Goal: Register for event/course

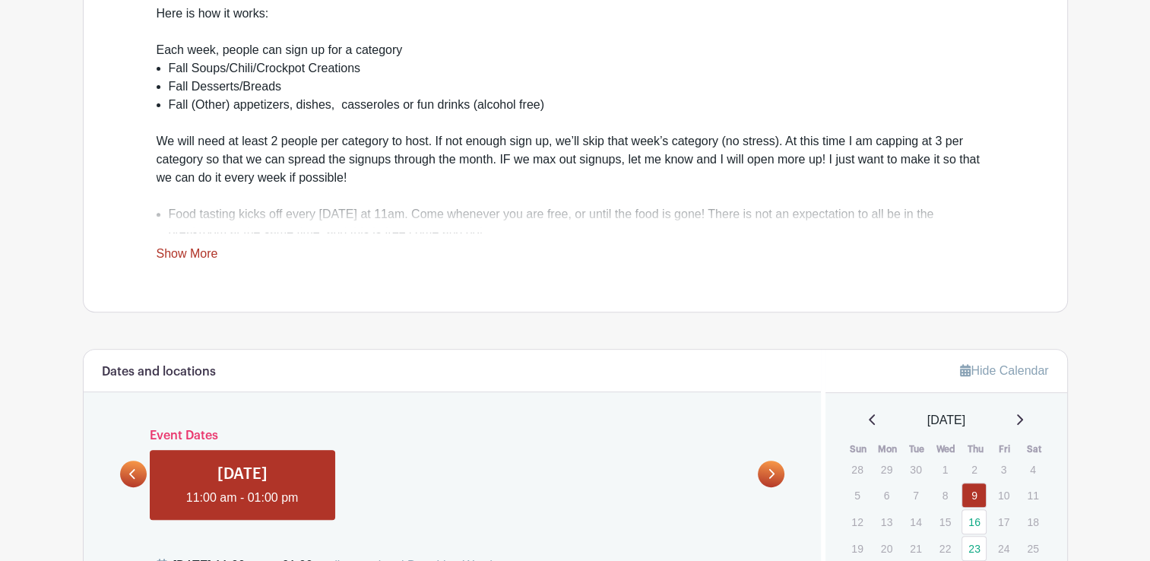
scroll to position [680, 0]
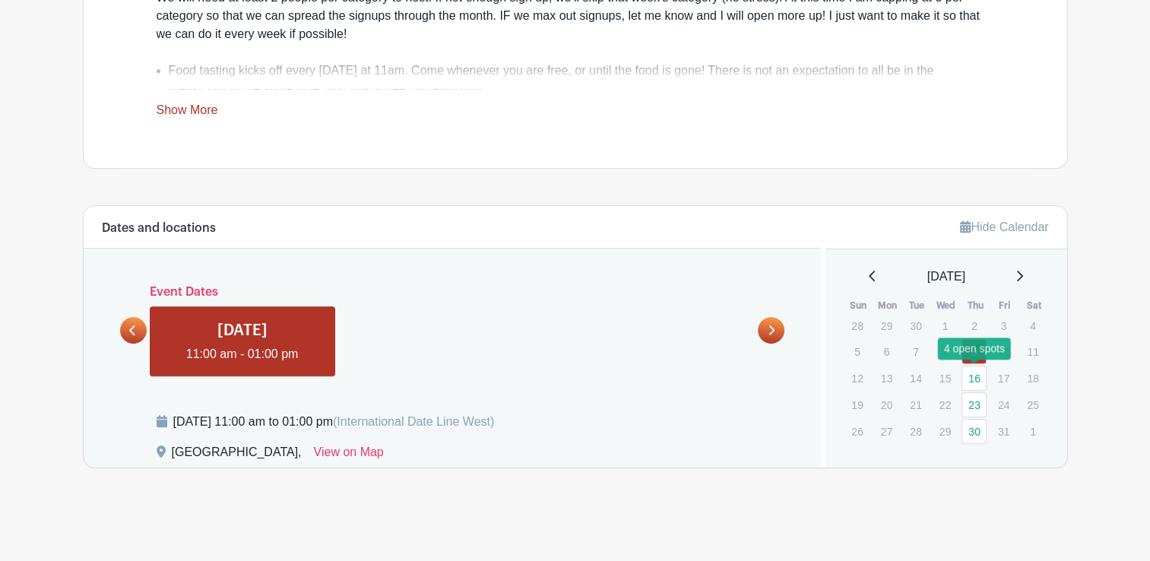
click at [970, 376] on link "16" at bounding box center [974, 378] width 25 height 25
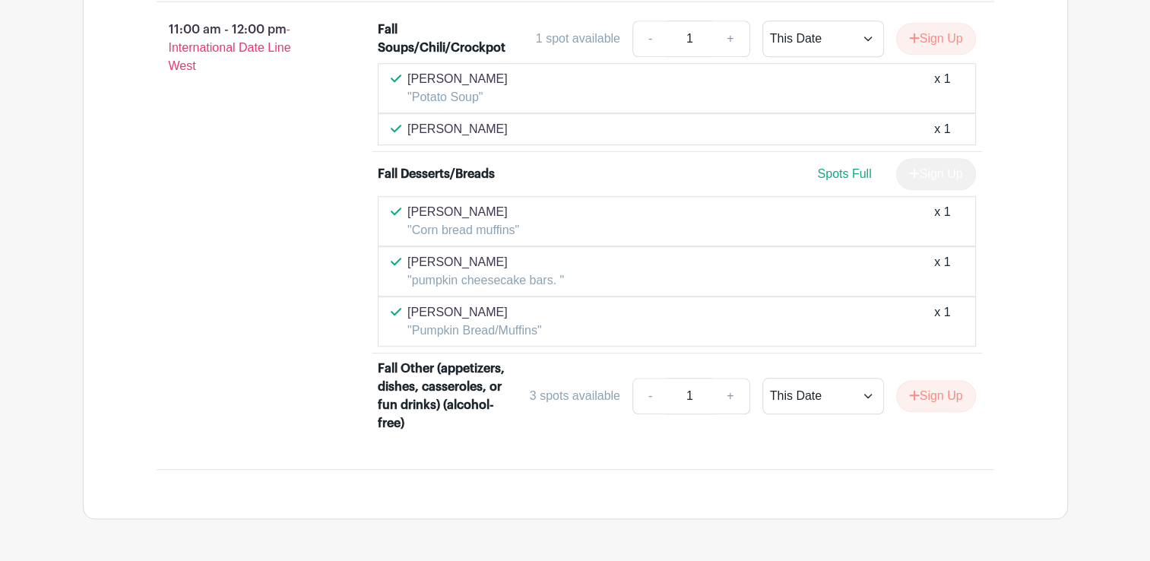
scroll to position [1321, 0]
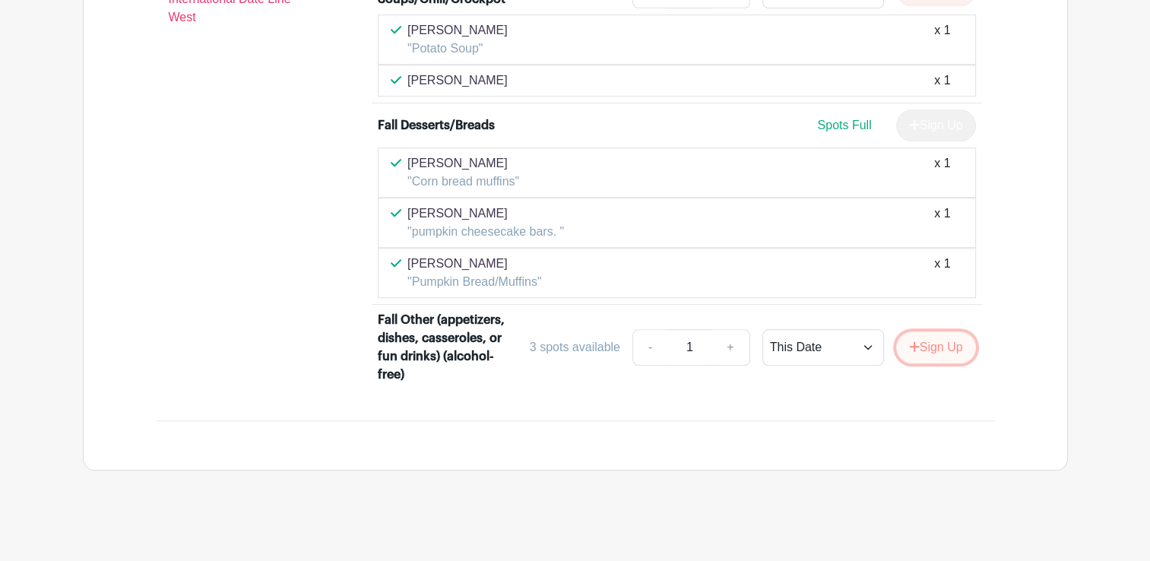
click at [915, 343] on icon "submit" at bounding box center [914, 347] width 10 height 10
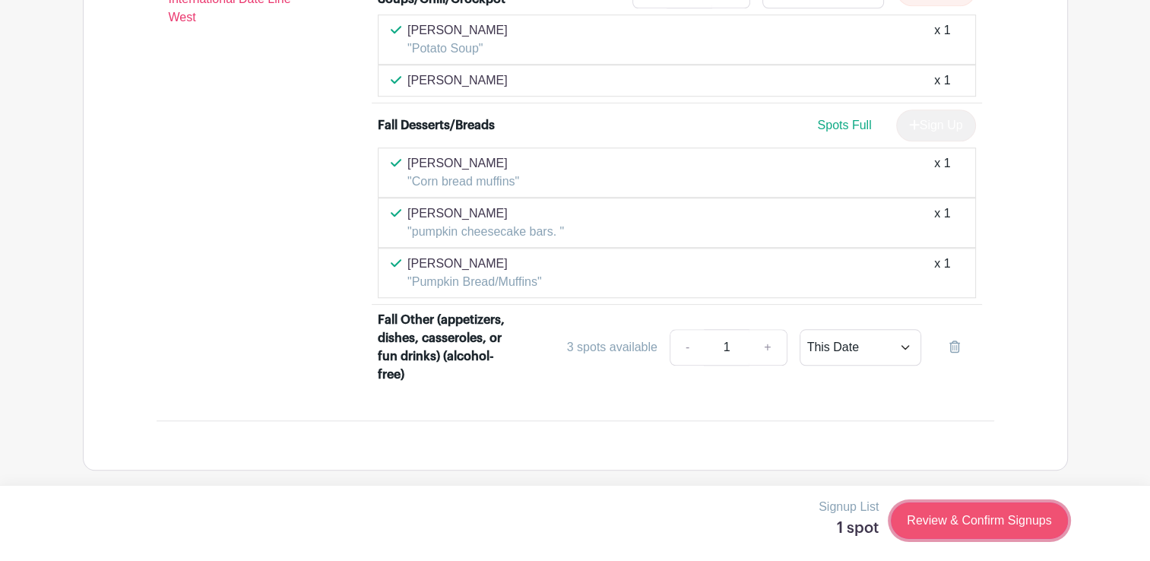
click at [960, 525] on link "Review & Confirm Signups" at bounding box center [979, 521] width 176 height 36
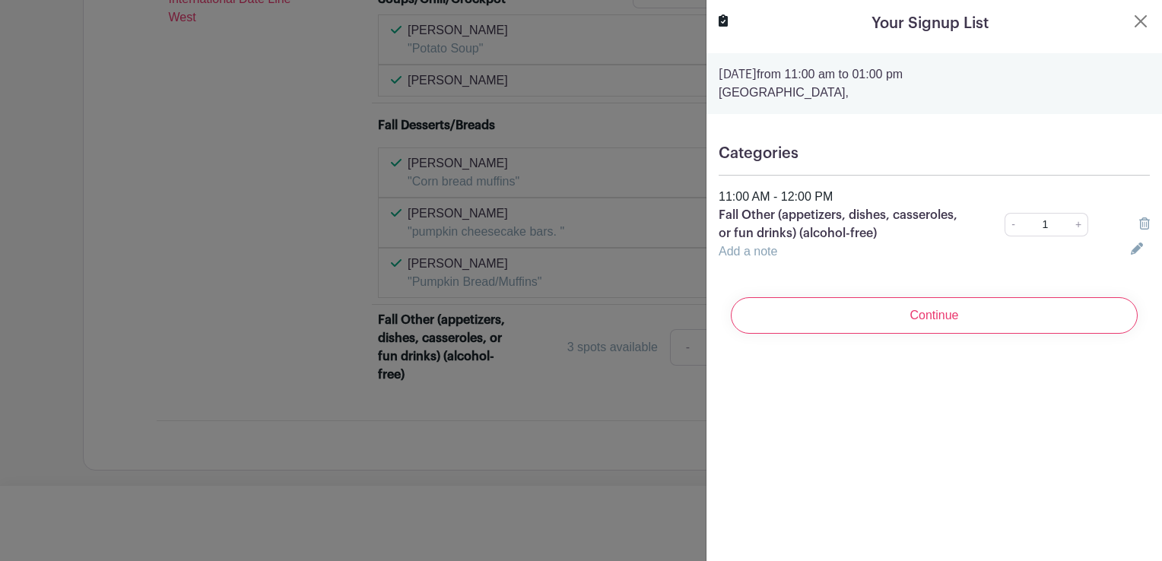
click at [809, 152] on h5 "Categories" at bounding box center [933, 153] width 431 height 18
click at [739, 257] on link "Add a note" at bounding box center [747, 251] width 59 height 13
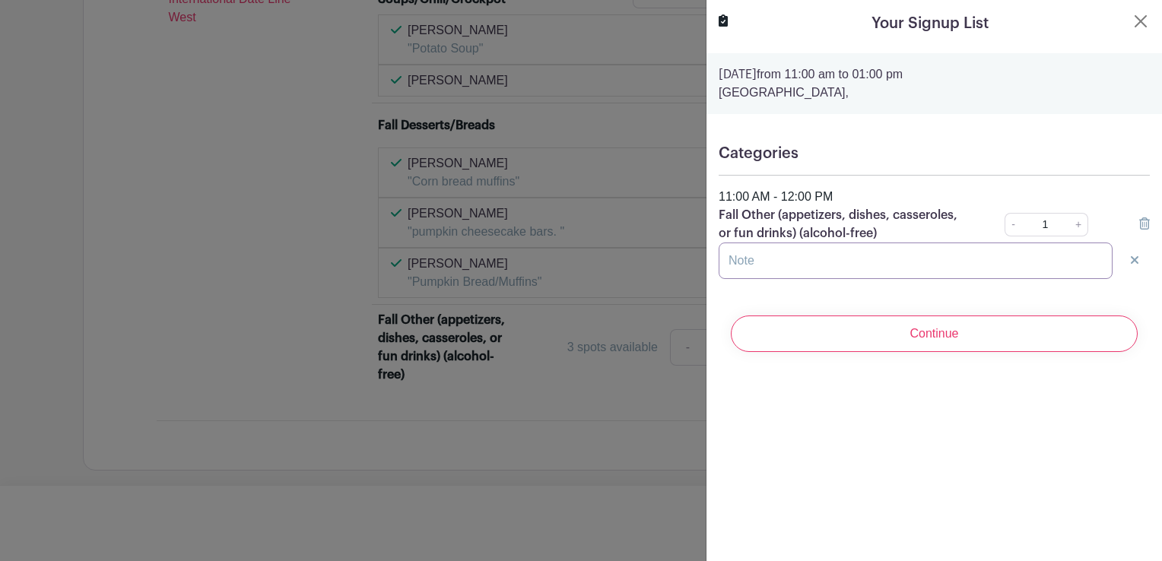
click at [861, 259] on input "text" at bounding box center [915, 261] width 394 height 36
click at [905, 263] on input "text" at bounding box center [915, 261] width 394 height 36
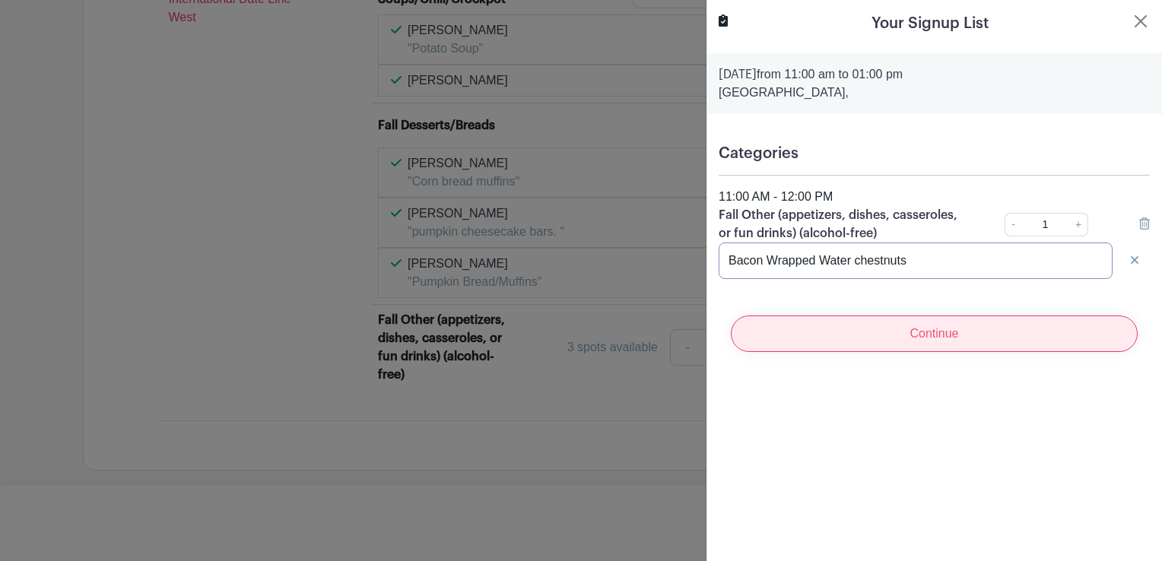
type input "Bacon Wrapped Water chestnuts"
click at [839, 333] on input "Continue" at bounding box center [934, 333] width 407 height 36
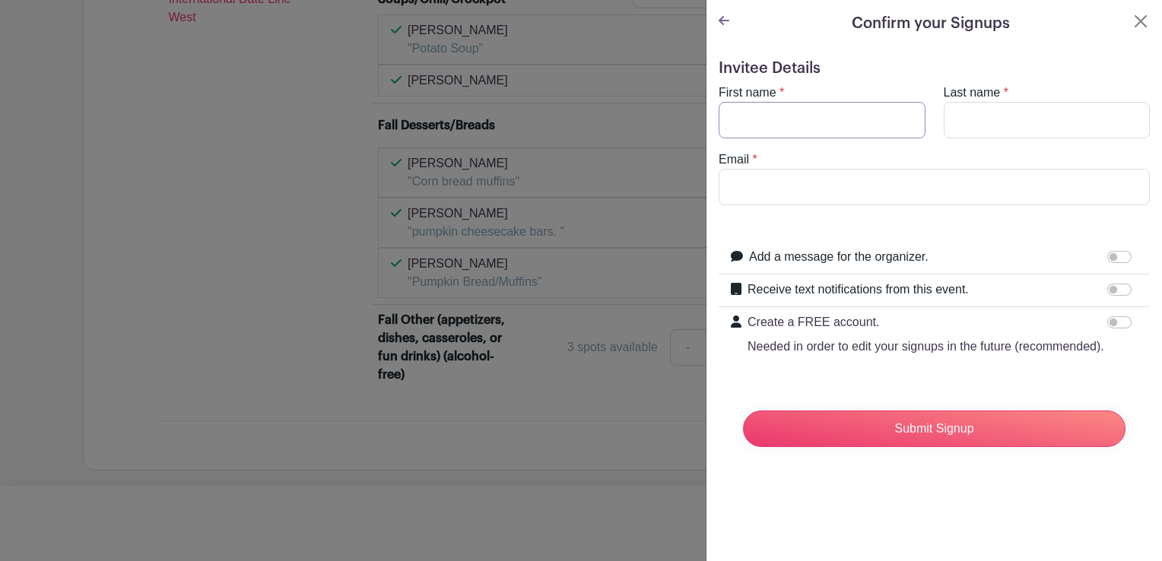
click at [795, 114] on input "First name" at bounding box center [821, 120] width 207 height 36
type input "[PERSON_NAME]"
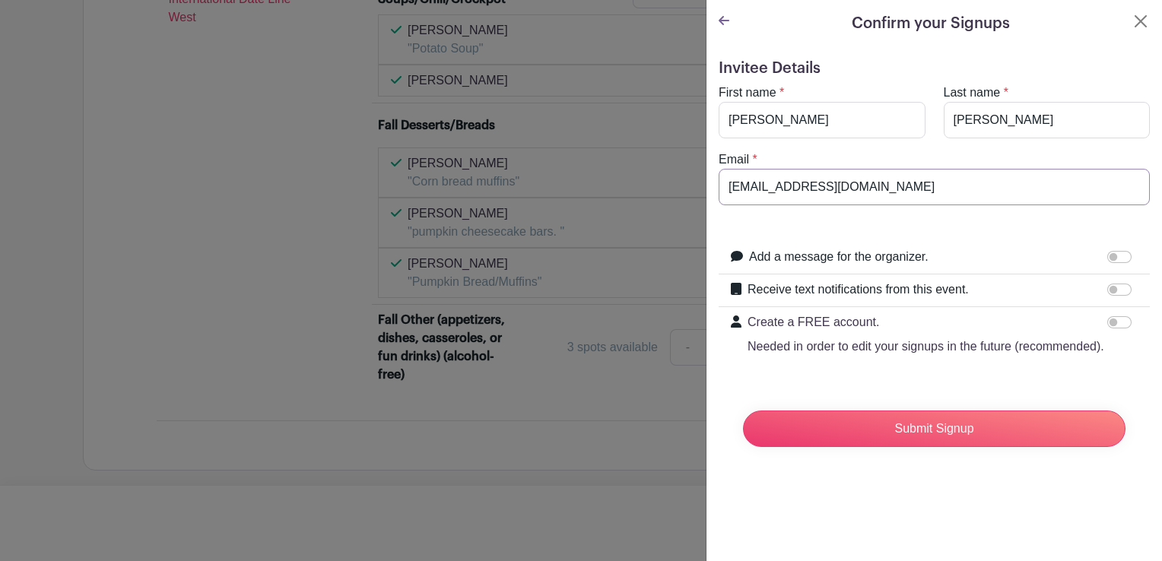
type input "[EMAIL_ADDRESS][DOMAIN_NAME]"
click at [869, 442] on input "Submit Signup" at bounding box center [934, 429] width 382 height 36
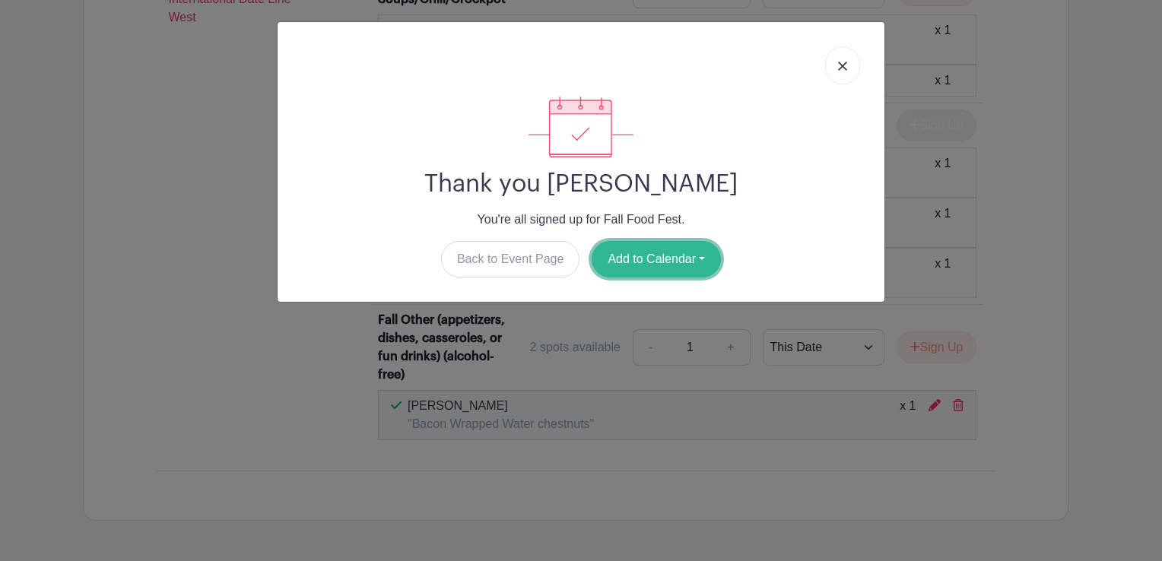
click at [667, 255] on button "Add to Calendar" at bounding box center [655, 259] width 129 height 36
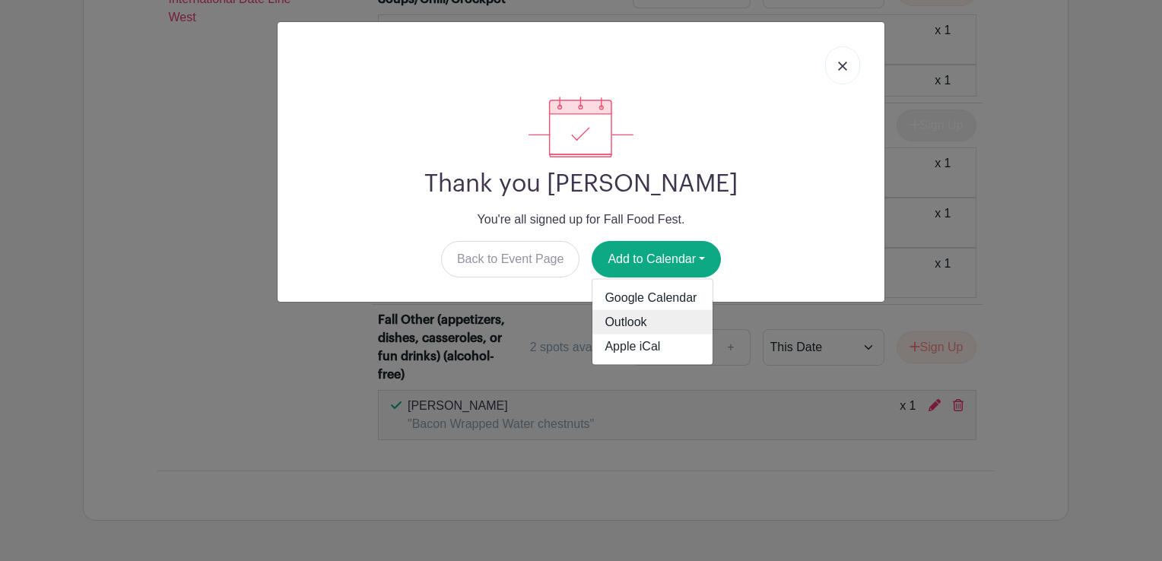
click at [642, 322] on link "Outlook" at bounding box center [652, 322] width 120 height 24
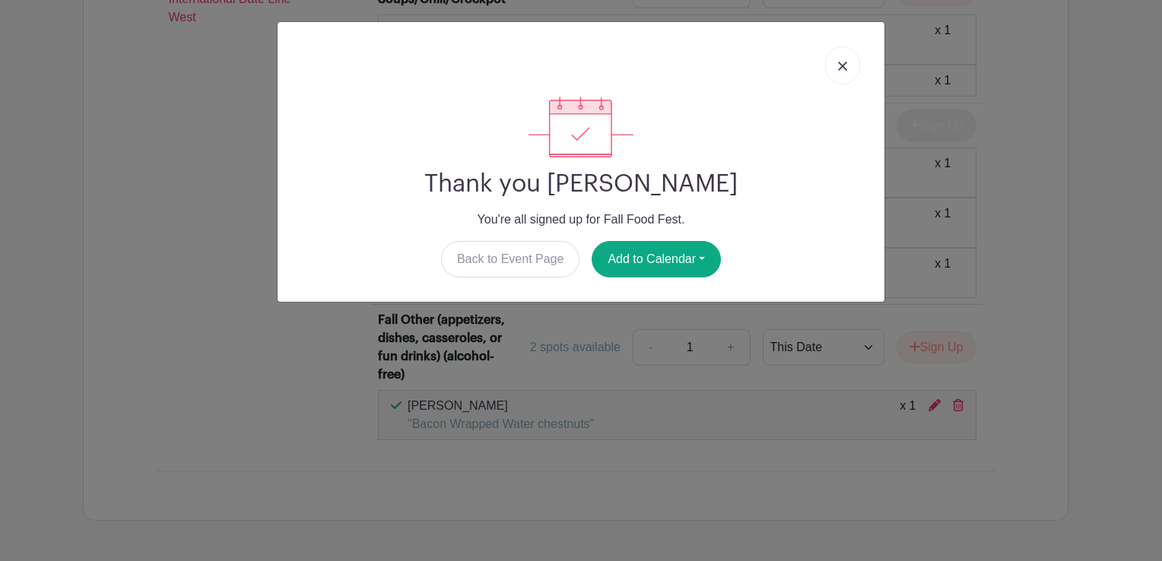
click at [842, 65] on img at bounding box center [842, 66] width 9 height 9
